Goal: Information Seeking & Learning: Learn about a topic

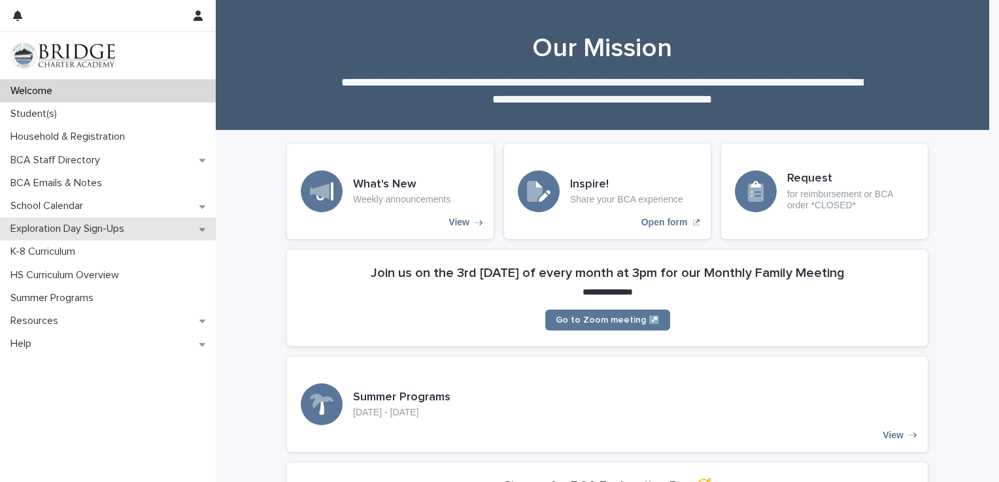
click at [205, 229] on icon at bounding box center [202, 229] width 6 height 9
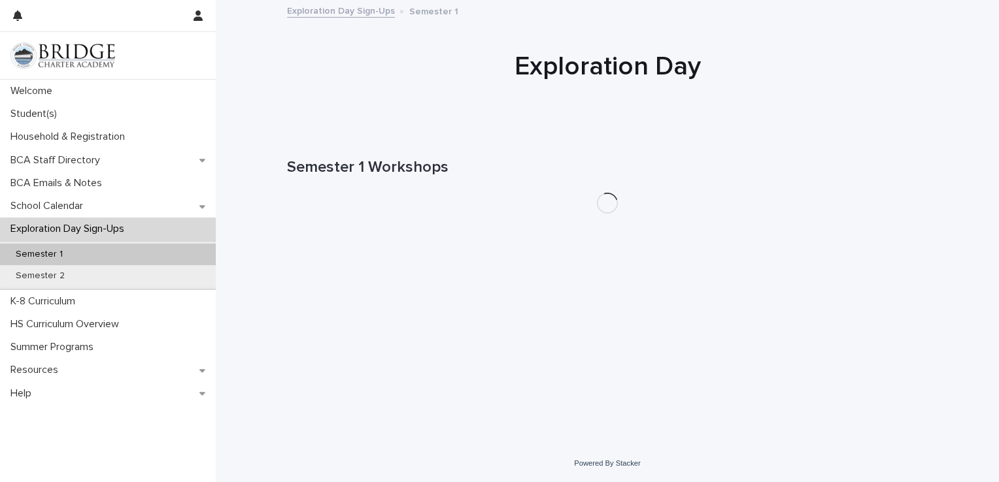
click at [205, 229] on div "Exploration Day Sign-Ups" at bounding box center [108, 229] width 216 height 23
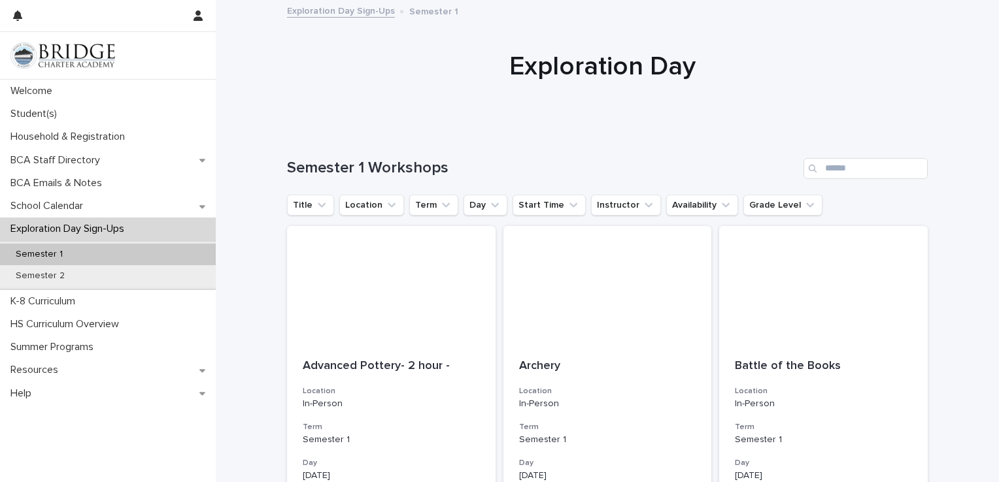
click at [205, 229] on div "Exploration Day Sign-Ups" at bounding box center [108, 229] width 216 height 23
click at [99, 310] on div "K-8 Curriculum" at bounding box center [108, 301] width 216 height 23
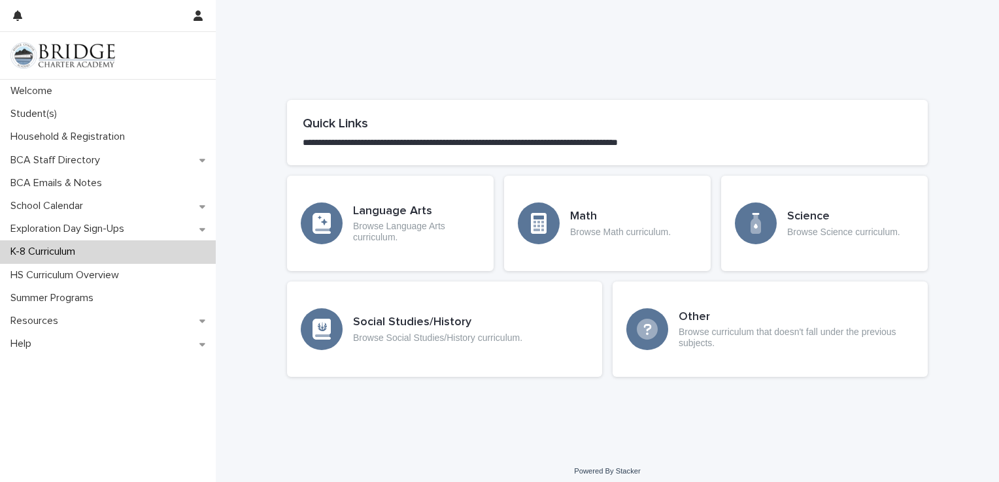
scroll to position [615, 0]
click at [586, 229] on p "Browse Math curriculum." at bounding box center [620, 232] width 101 height 11
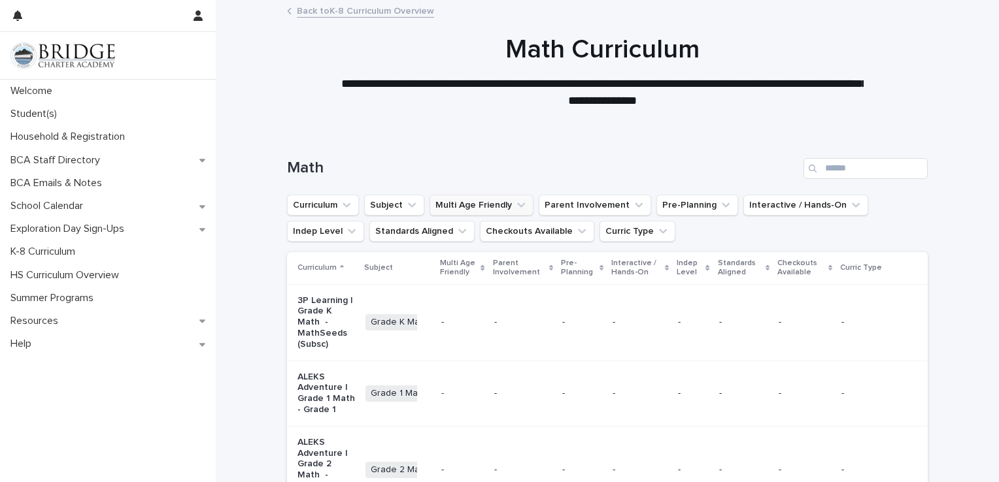
click at [515, 202] on icon "Multi Age Friendly" at bounding box center [521, 205] width 13 height 13
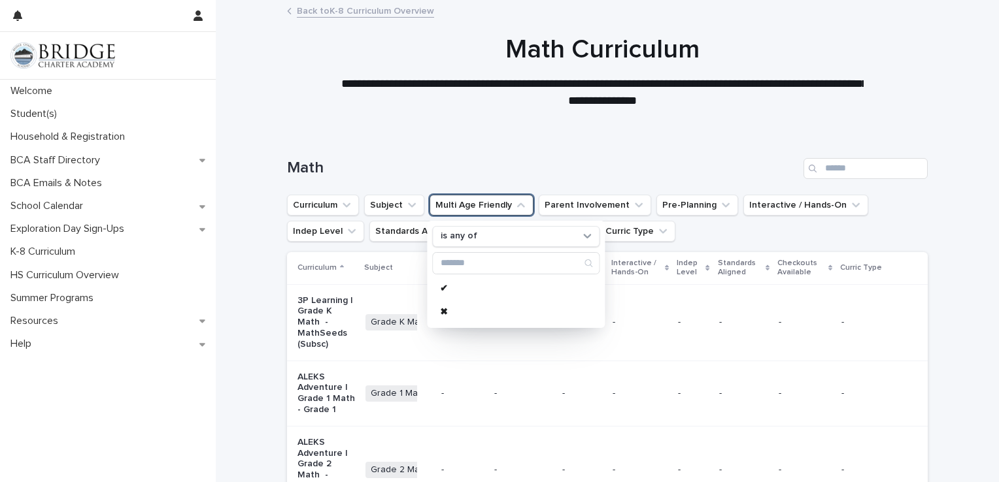
click at [508, 166] on h1 "Math" at bounding box center [542, 168] width 511 height 19
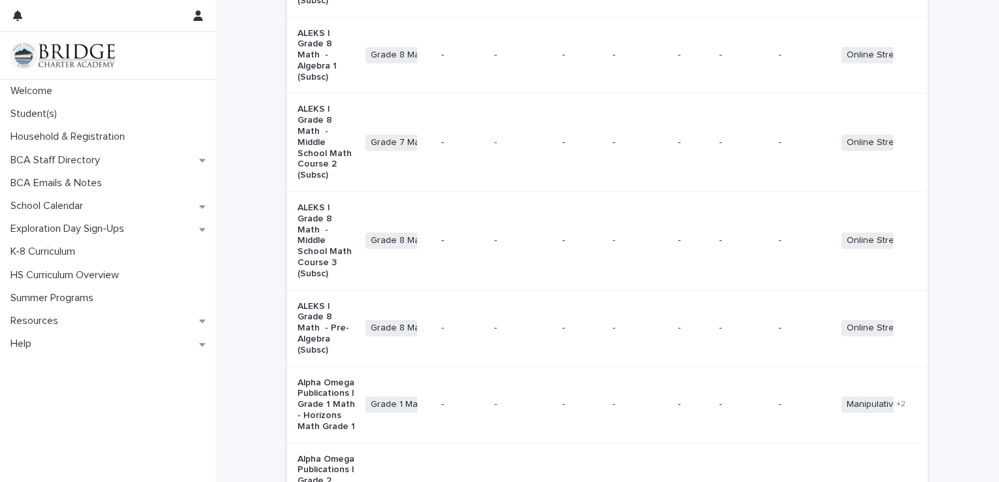
scroll to position [1598, 0]
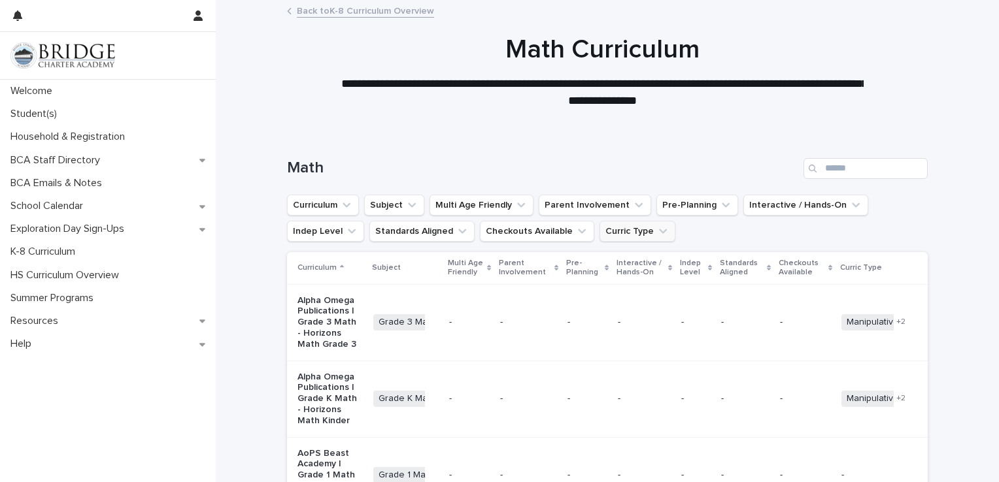
click at [656, 229] on icon "Curric Type" at bounding box center [662, 231] width 13 height 13
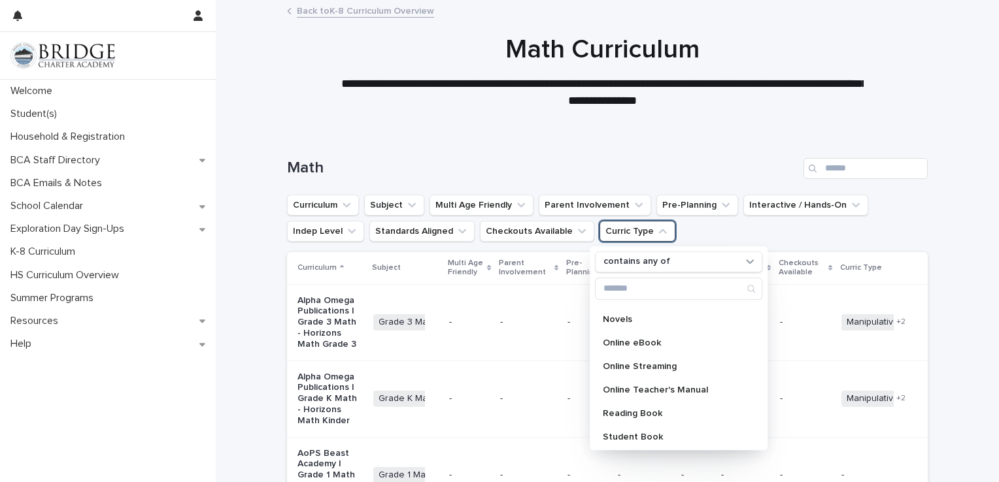
scroll to position [231, 0]
click at [656, 365] on p "Online Streaming" at bounding box center [672, 365] width 139 height 9
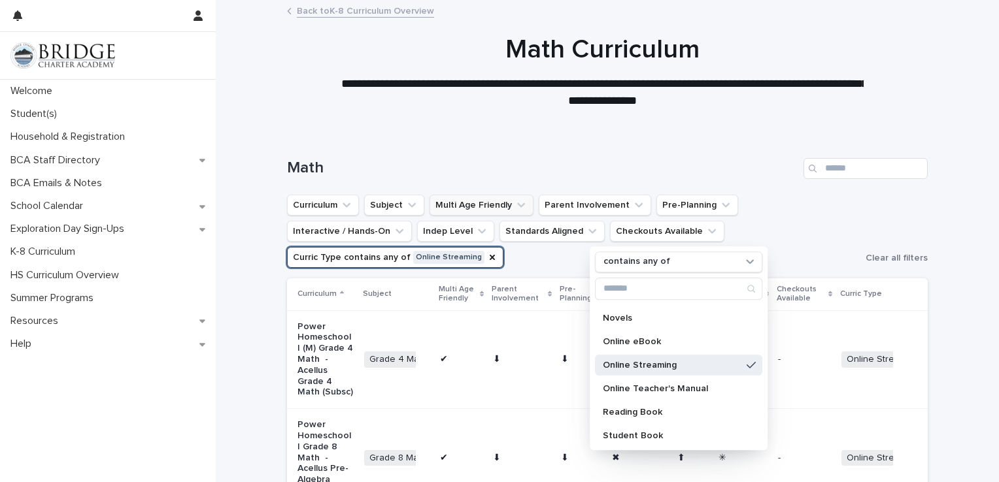
click at [503, 201] on button "Multi Age Friendly" at bounding box center [482, 205] width 104 height 21
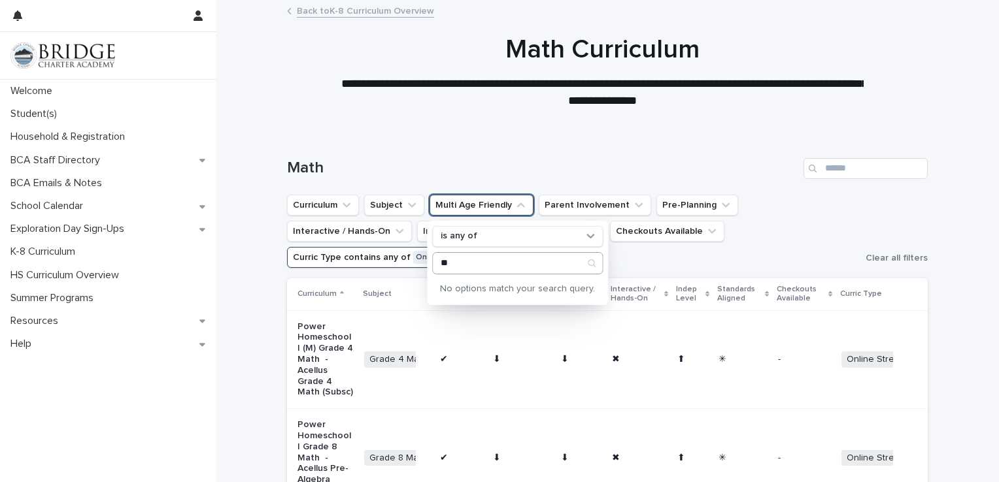
type input "*"
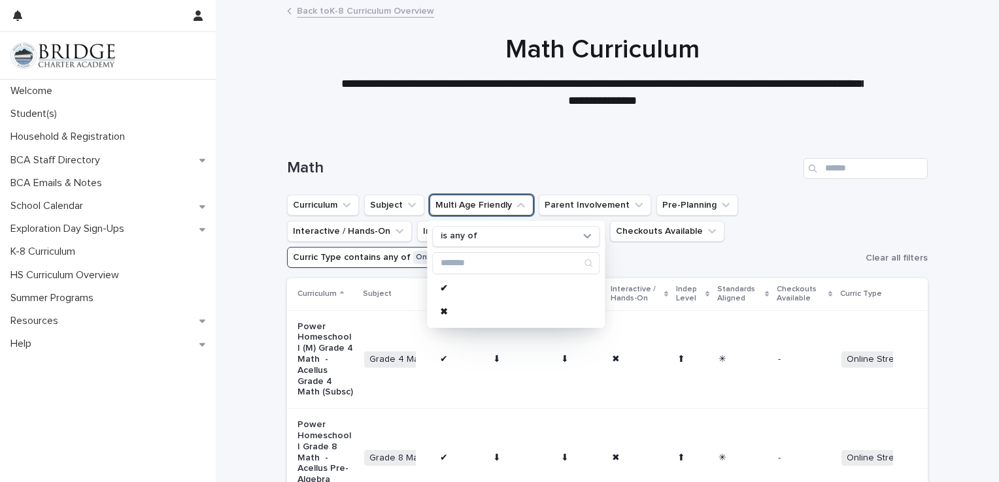
click at [485, 109] on p "**********" at bounding box center [602, 92] width 523 height 33
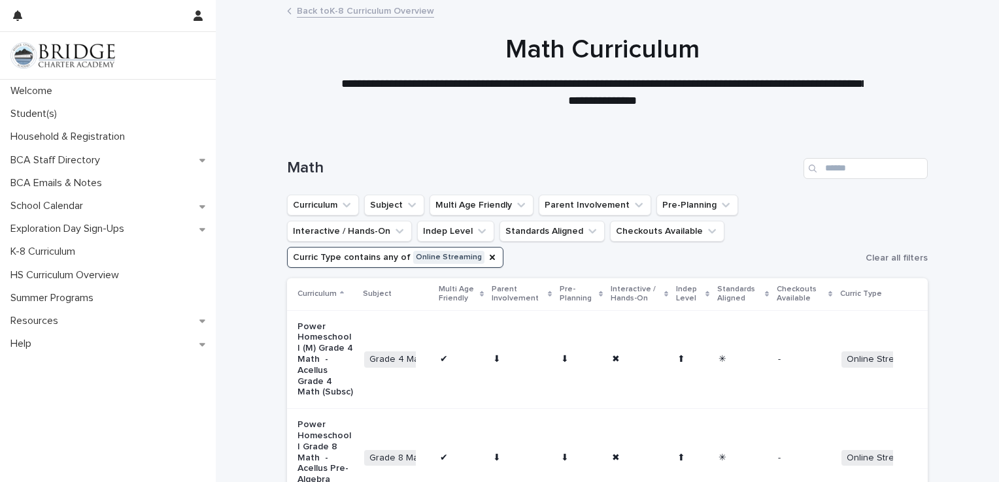
click at [324, 12] on link "Back to K-8 Curriculum Overview" at bounding box center [365, 10] width 137 height 15
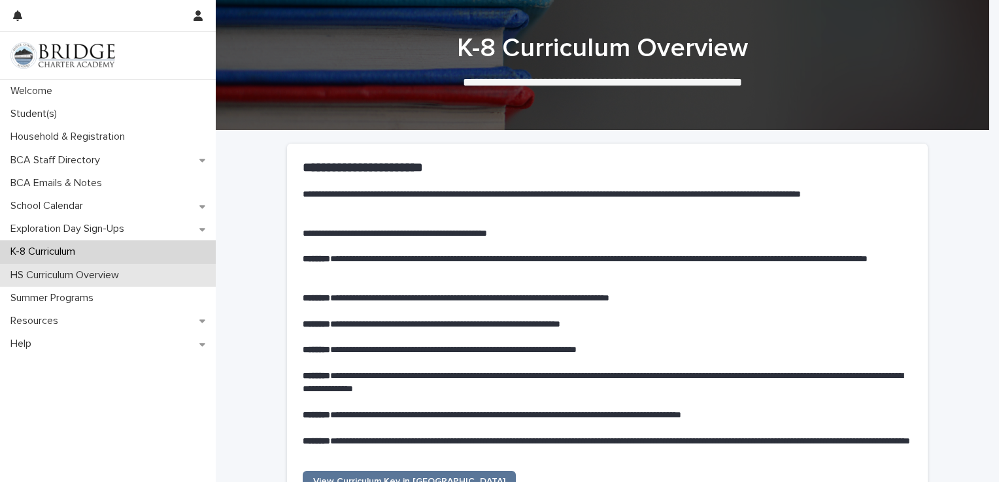
click at [88, 273] on p "HS Curriculum Overview" at bounding box center [67, 275] width 124 height 12
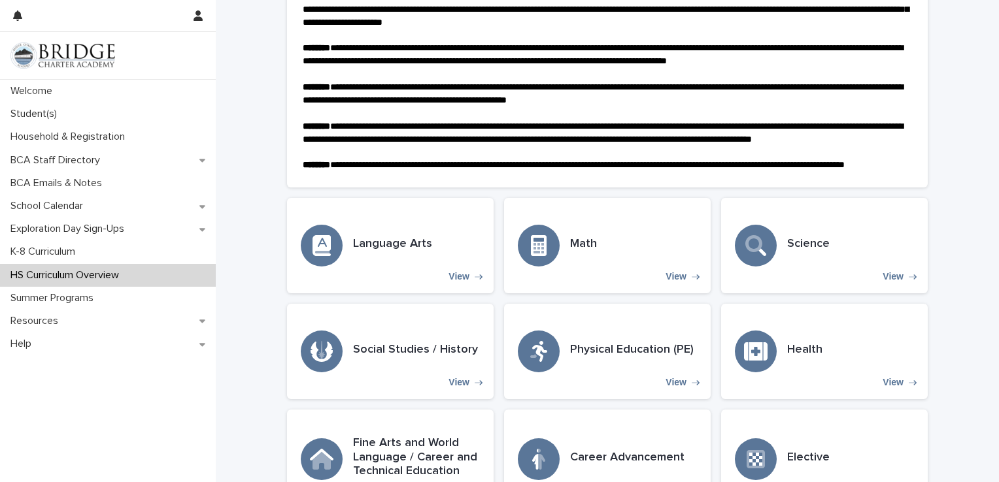
scroll to position [199, 0]
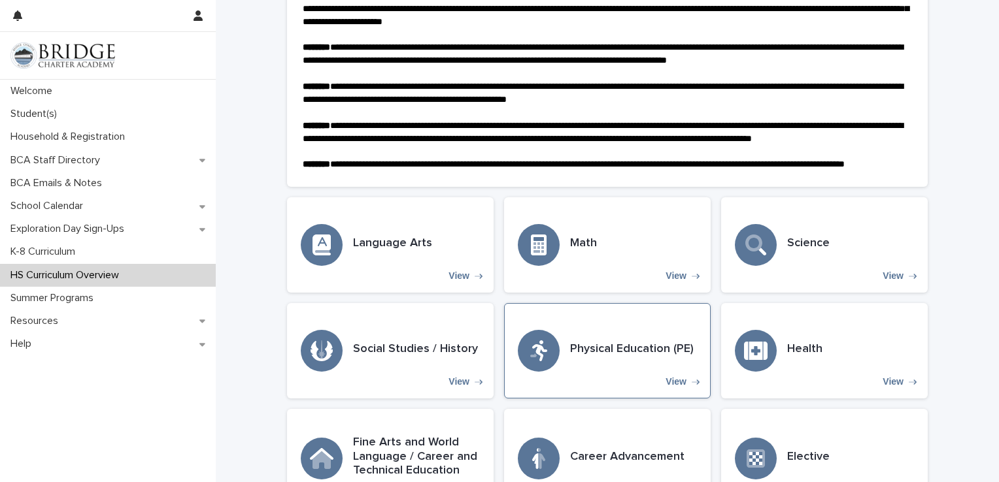
click at [666, 388] on p "View" at bounding box center [676, 382] width 21 height 11
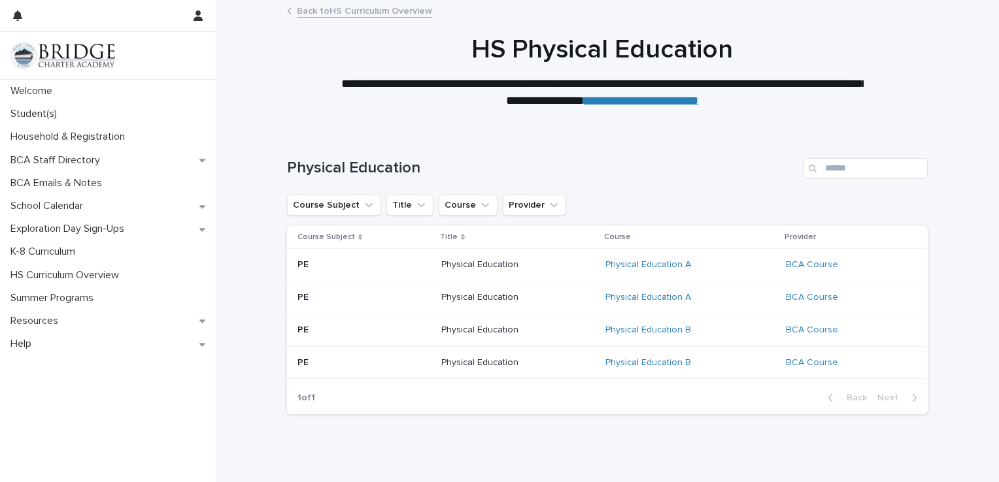
click at [375, 12] on link "Back to HS Curriculum Overview" at bounding box center [364, 10] width 135 height 15
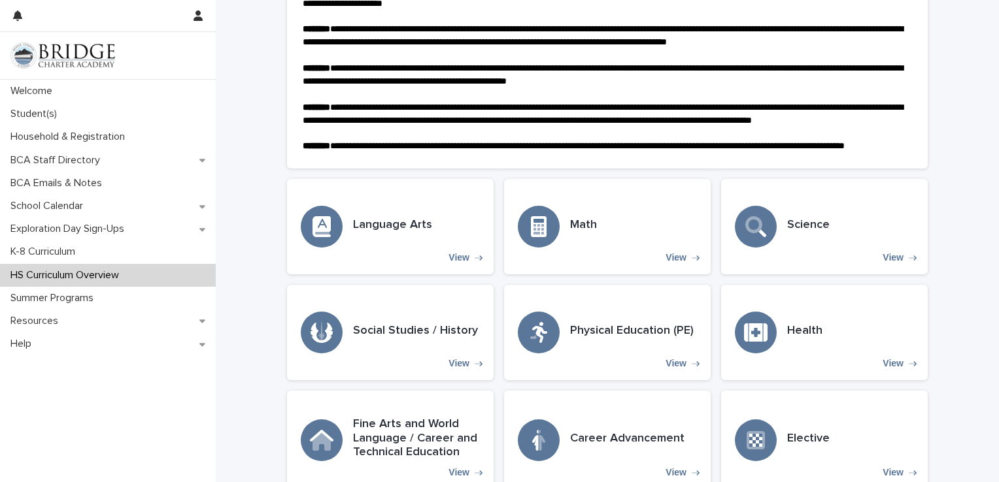
scroll to position [217, 0]
click at [677, 275] on div "Math View" at bounding box center [607, 226] width 207 height 95
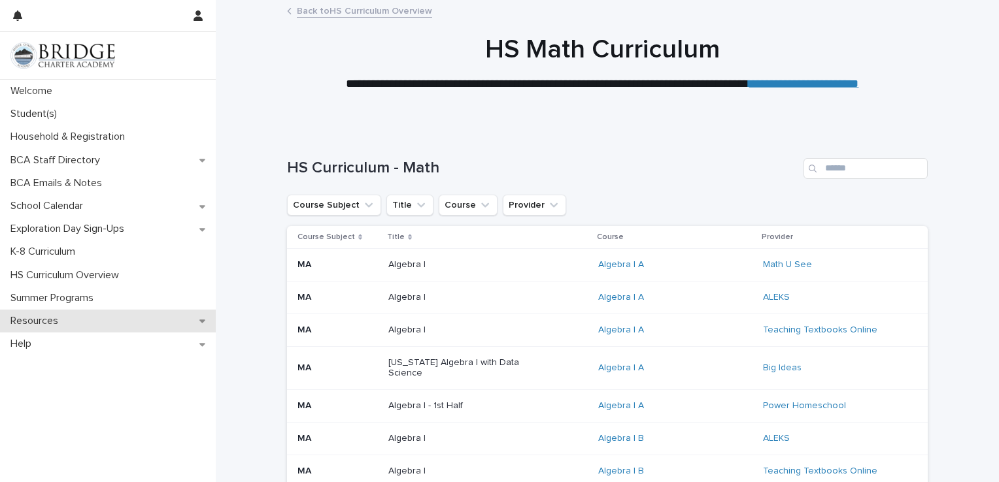
click at [201, 326] on icon at bounding box center [202, 320] width 6 height 9
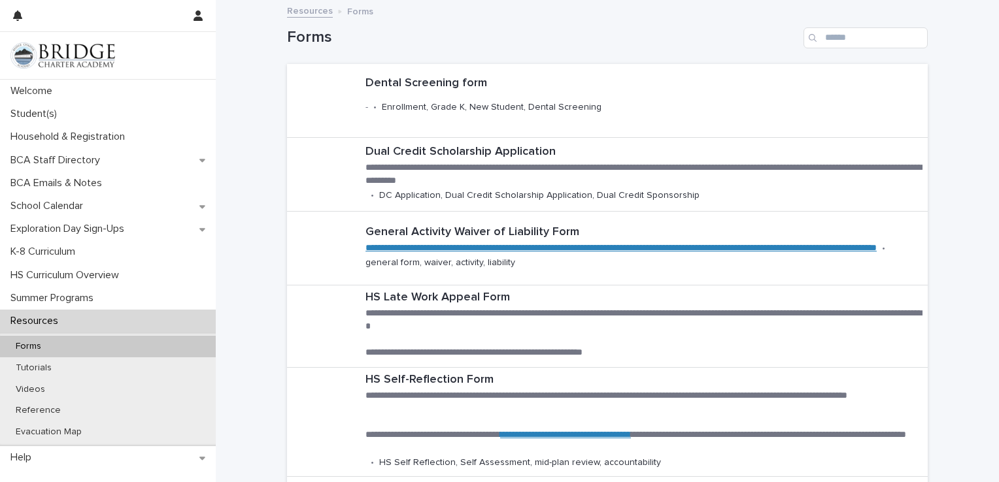
click at [202, 320] on div "Resources" at bounding box center [108, 321] width 216 height 23
click at [205, 156] on div "BCA Staff Directory" at bounding box center [108, 160] width 216 height 23
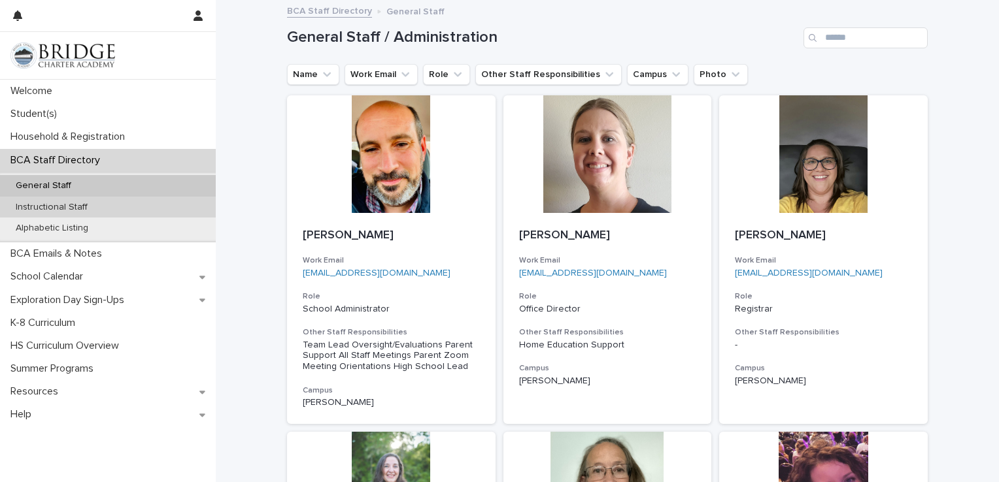
click at [83, 211] on p "Instructional Staff" at bounding box center [51, 207] width 93 height 11
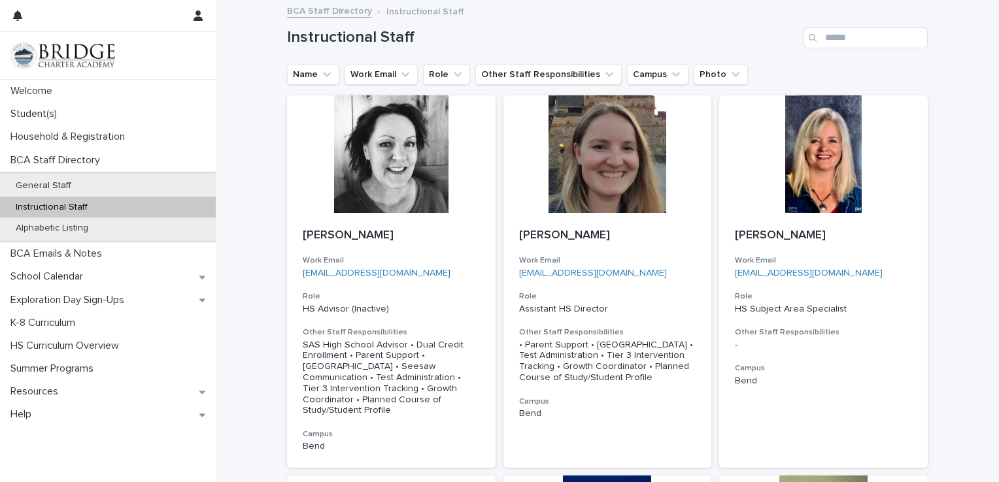
click at [324, 7] on link "BCA Staff Directory" at bounding box center [329, 10] width 85 height 15
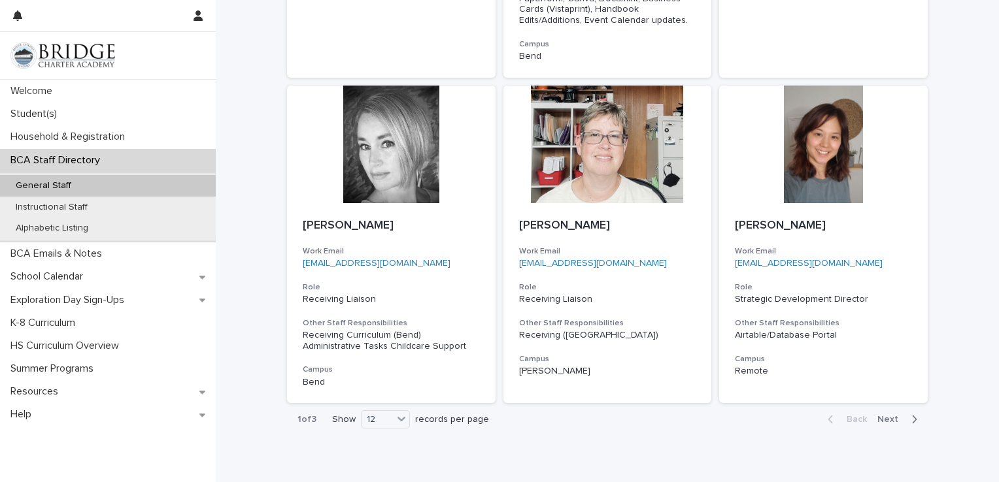
scroll to position [1153, 0]
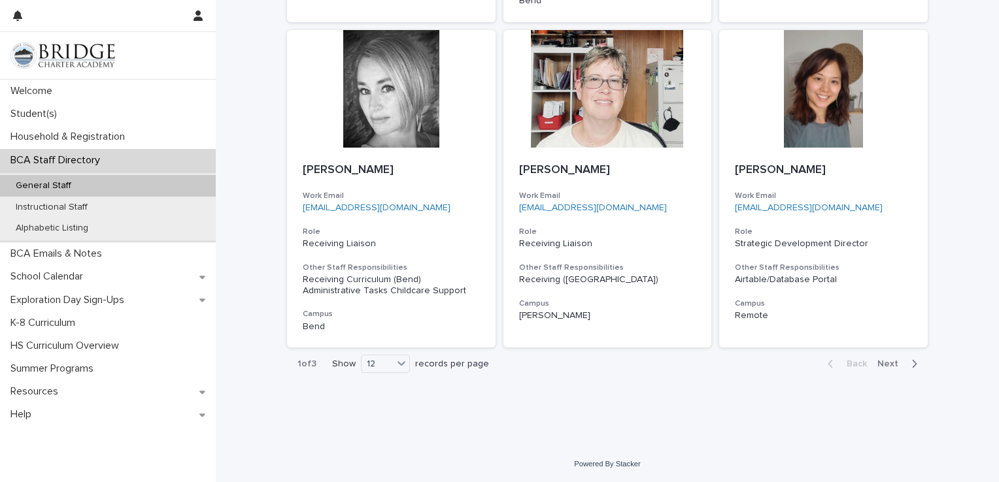
click at [889, 367] on span "Next" at bounding box center [891, 364] width 29 height 9
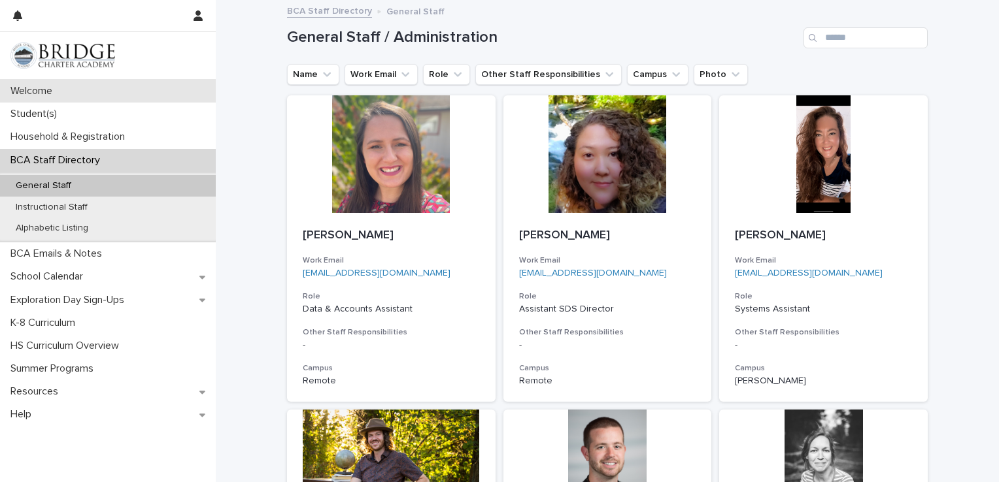
click at [41, 90] on p "Welcome" at bounding box center [34, 91] width 58 height 12
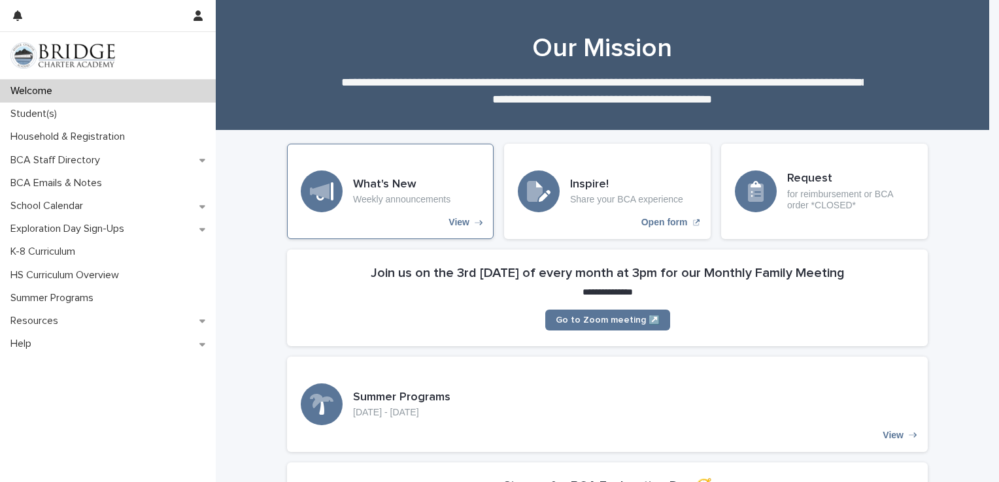
click at [371, 201] on p "Weekly announcements" at bounding box center [401, 199] width 97 height 11
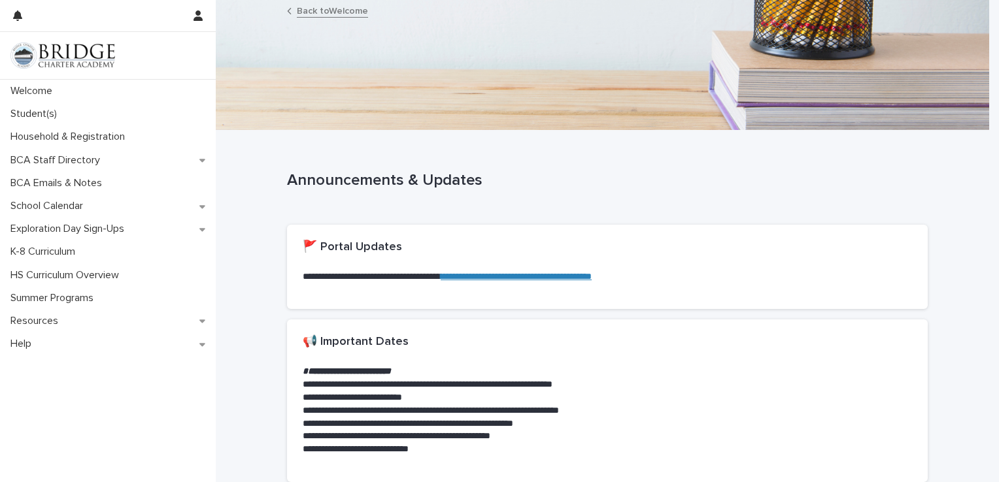
click at [308, 12] on link "Back to Welcome" at bounding box center [332, 10] width 71 height 15
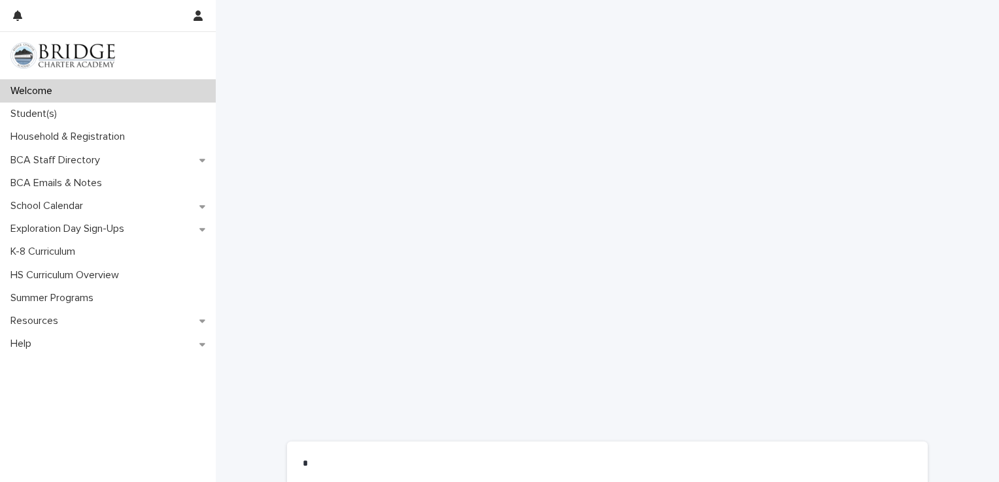
scroll to position [800, 0]
